Goal: Check status: Check status

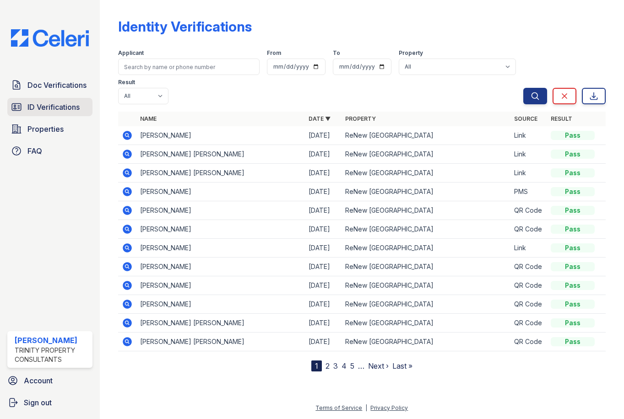
click at [72, 102] on span "ID Verifications" at bounding box center [53, 107] width 52 height 11
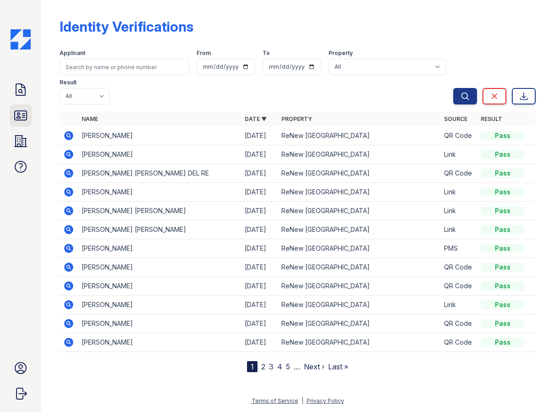
click at [17, 109] on icon at bounding box center [20, 115] width 15 height 15
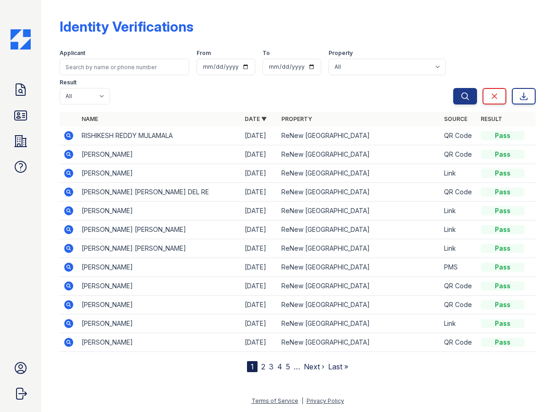
click at [19, 116] on icon at bounding box center [20, 115] width 15 height 15
click at [24, 116] on icon at bounding box center [21, 115] width 12 height 9
click at [64, 247] on icon at bounding box center [68, 248] width 11 height 11
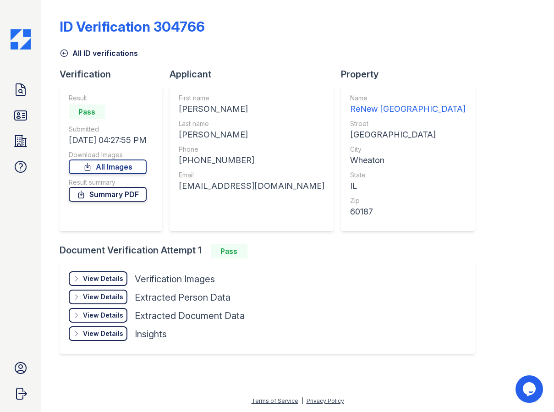
click at [110, 196] on link "Summary PDF" at bounding box center [108, 194] width 78 height 15
click at [15, 113] on icon at bounding box center [21, 115] width 12 height 9
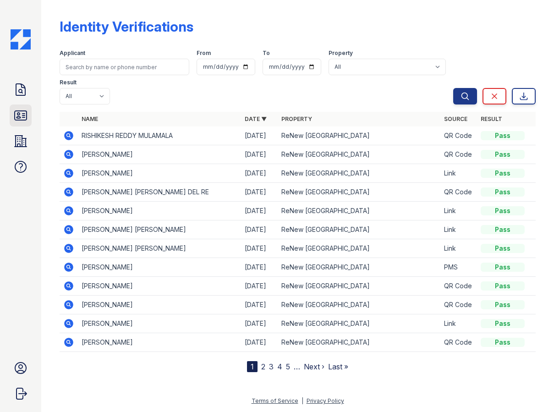
click at [15, 114] on icon at bounding box center [21, 115] width 12 height 9
click at [19, 114] on icon at bounding box center [21, 115] width 12 height 9
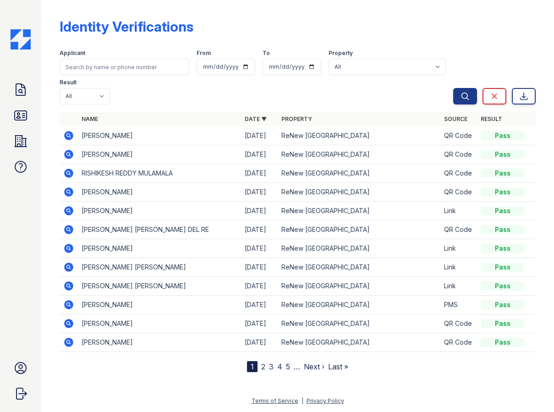
click at [19, 114] on icon at bounding box center [21, 115] width 12 height 9
